Goal: Information Seeking & Learning: Learn about a topic

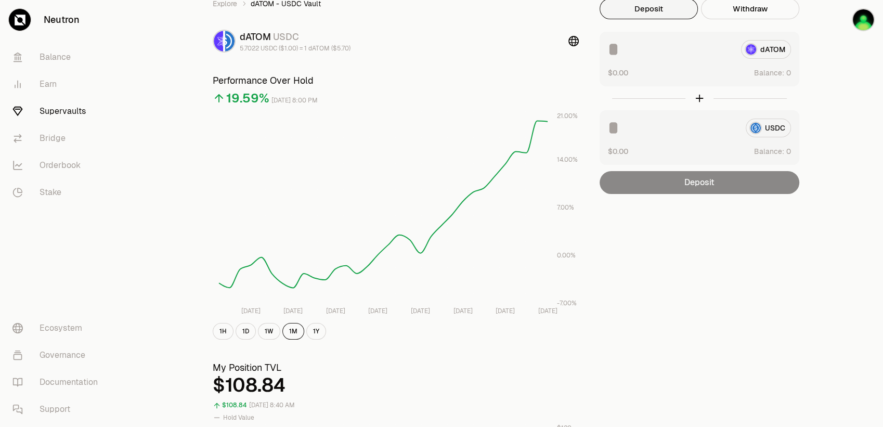
scroll to position [12, 0]
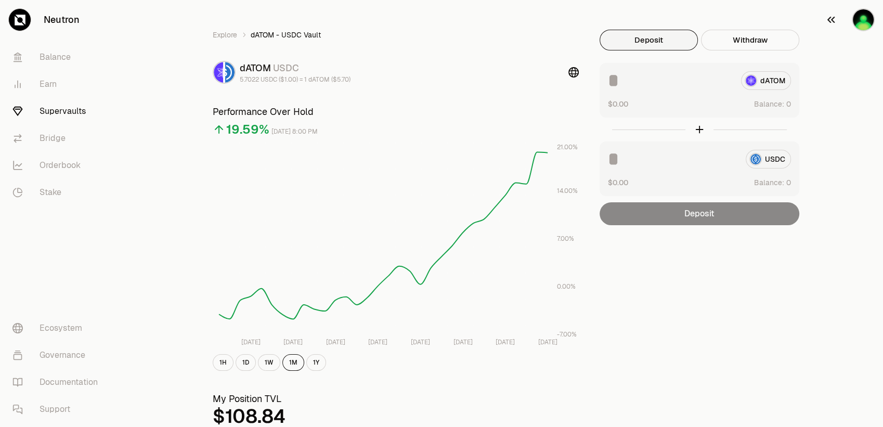
click at [873, 12] on button "button" at bounding box center [850, 20] width 67 height 40
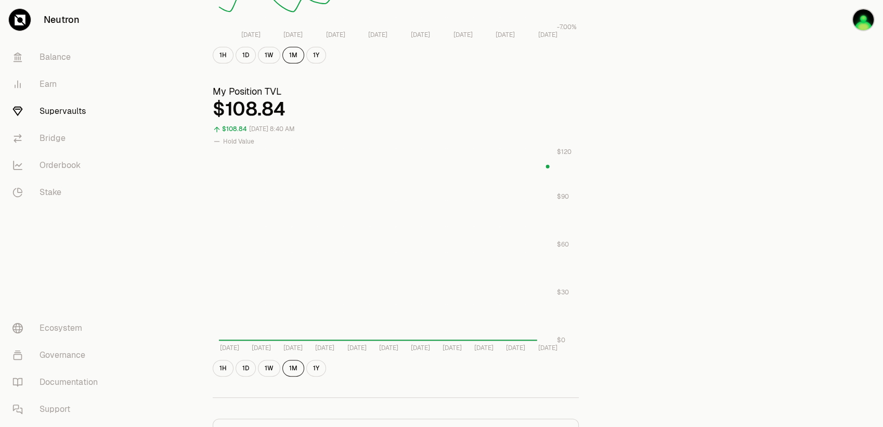
scroll to position [358, 0]
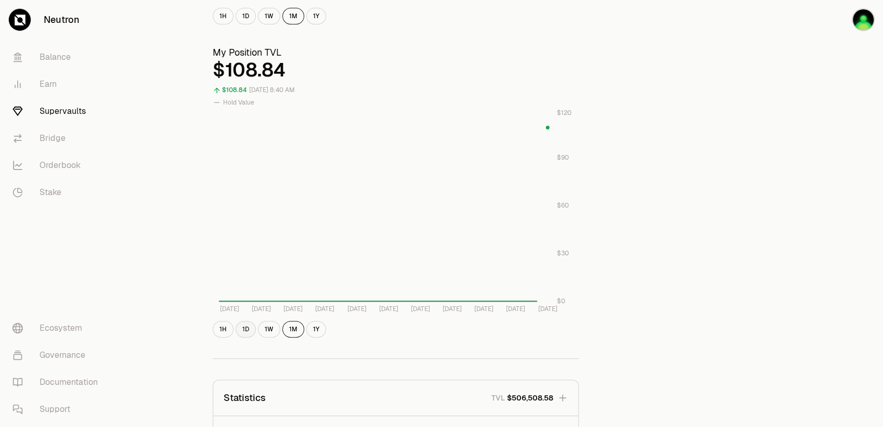
click at [248, 336] on button "1D" at bounding box center [246, 329] width 20 height 17
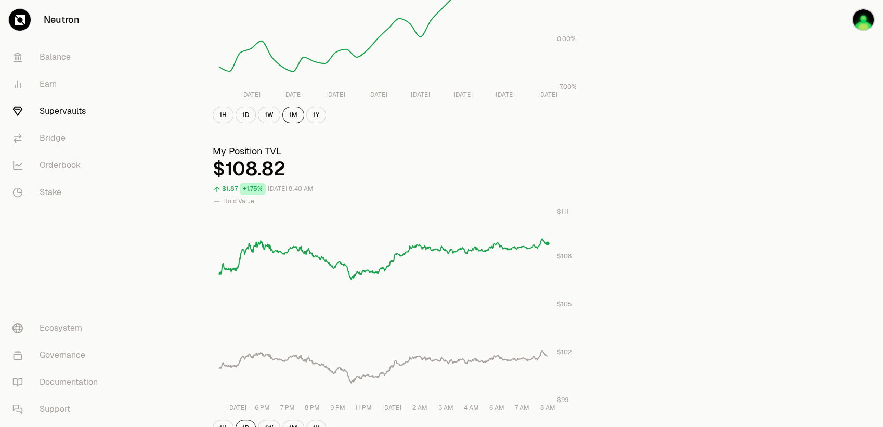
scroll to position [288, 0]
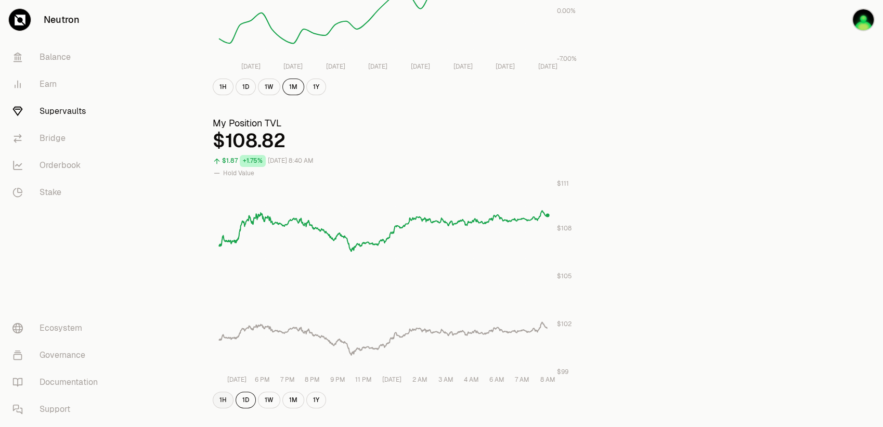
click at [223, 404] on button "1H" at bounding box center [223, 400] width 21 height 17
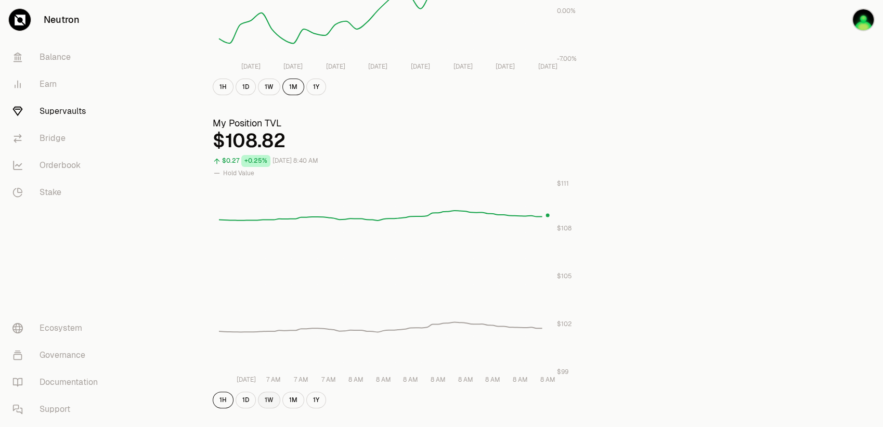
click at [264, 399] on button "1W" at bounding box center [269, 400] width 22 height 17
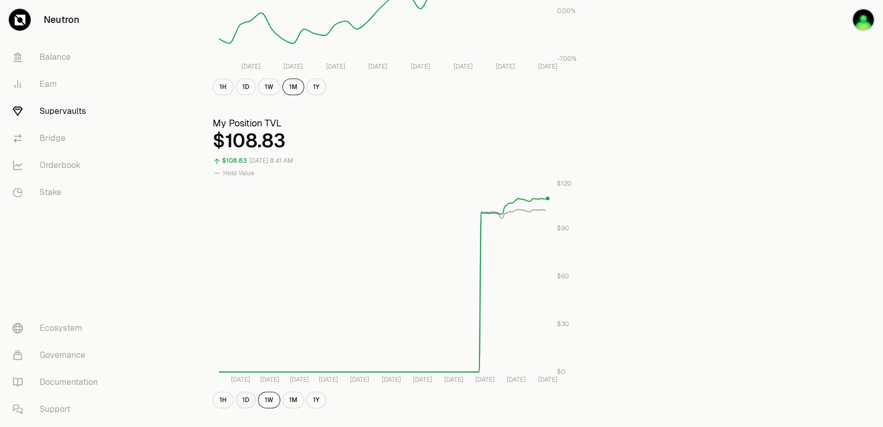
click at [244, 393] on button "1D" at bounding box center [246, 400] width 20 height 17
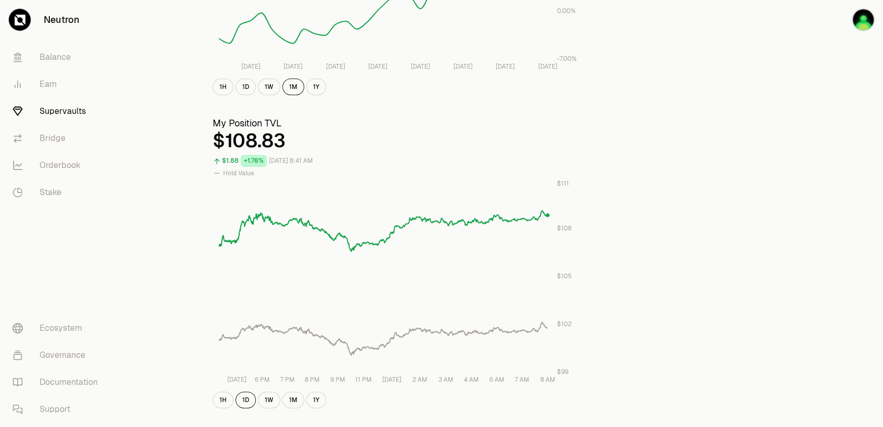
click at [82, 106] on link "Supervaults" at bounding box center [58, 111] width 108 height 27
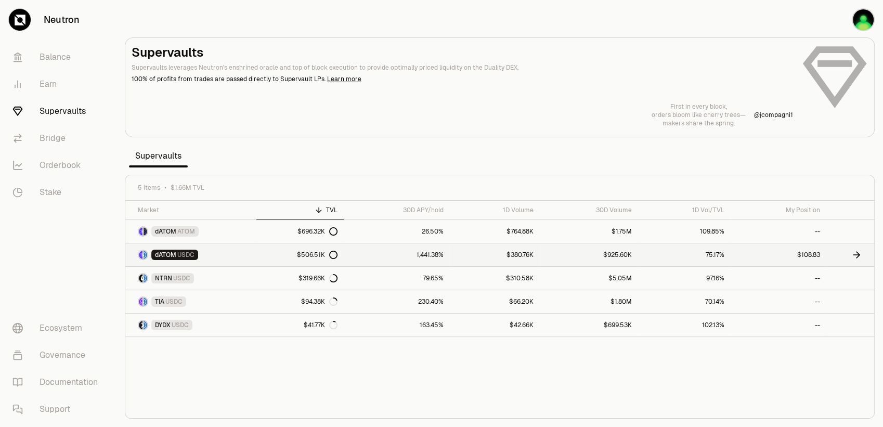
click at [225, 251] on link "dATOM USDC" at bounding box center [190, 254] width 131 height 23
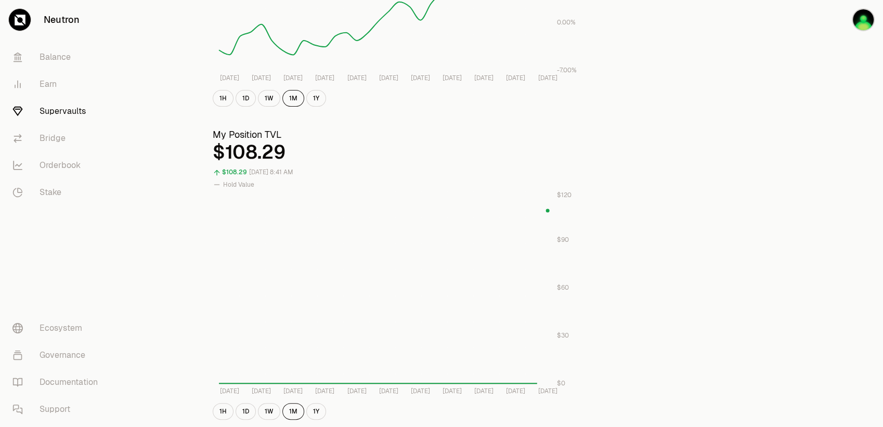
scroll to position [277, 0]
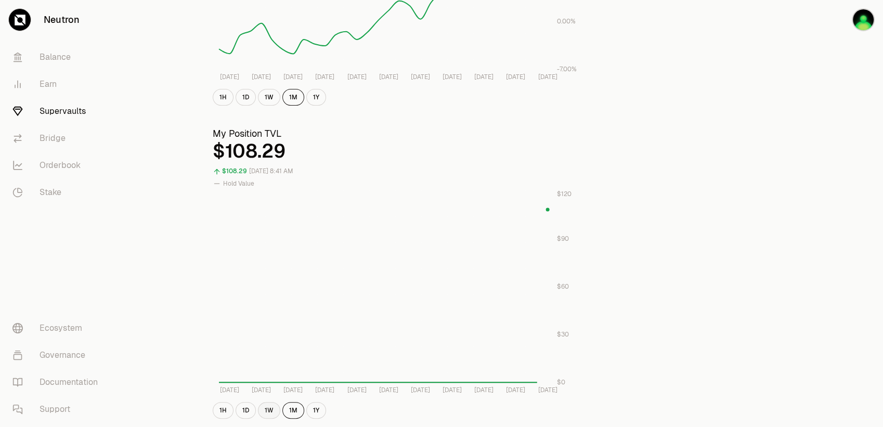
click at [266, 410] on button "1W" at bounding box center [269, 410] width 22 height 17
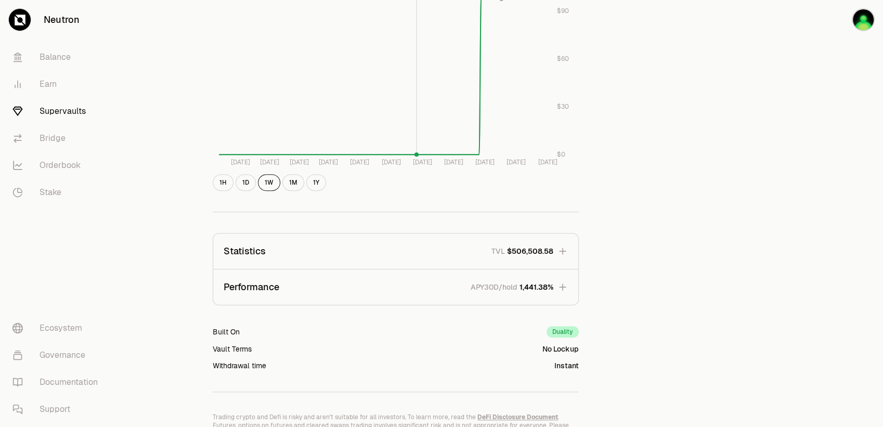
scroll to position [427, 0]
